Goal: Go to known website: Access a specific website the user already knows

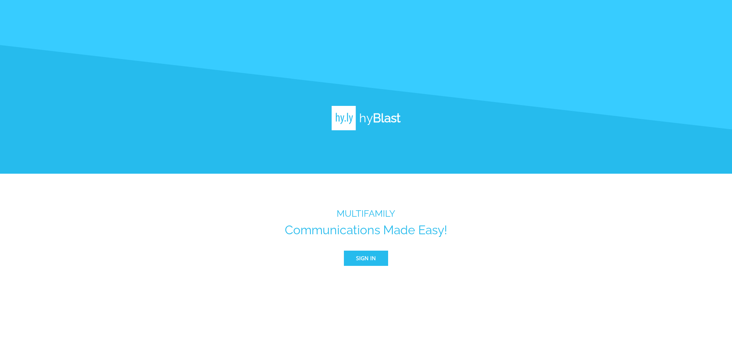
click at [367, 263] on span "Sign In" at bounding box center [366, 259] width 20 height 10
click at [374, 262] on span "Sign In" at bounding box center [366, 259] width 20 height 10
click at [372, 257] on span "Sign In" at bounding box center [366, 259] width 20 height 10
click at [381, 257] on button "Sign In" at bounding box center [366, 258] width 44 height 15
click at [372, 248] on div "MULTIFAMILY Communications Made Easy! Sign In" at bounding box center [366, 237] width 162 height 58
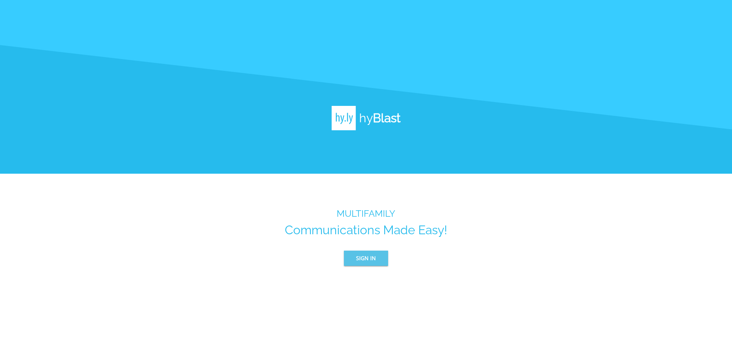
click at [367, 256] on span "Sign In" at bounding box center [366, 259] width 20 height 10
click at [370, 261] on span "Sign In" at bounding box center [366, 259] width 20 height 10
